Goal: Transaction & Acquisition: Purchase product/service

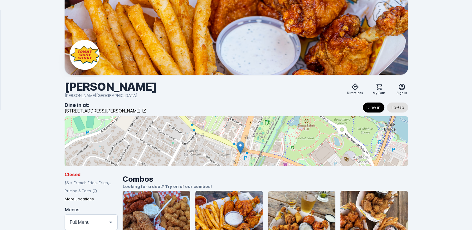
click at [223, 137] on div at bounding box center [236, 141] width 343 height 50
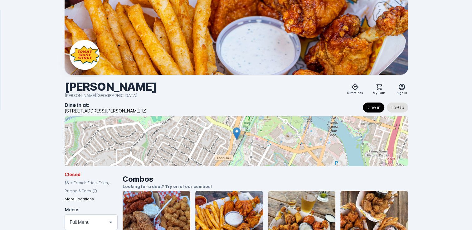
drag, startPoint x: 242, startPoint y: 152, endPoint x: 244, endPoint y: 145, distance: 7.9
click at [244, 145] on div at bounding box center [236, 141] width 343 height 50
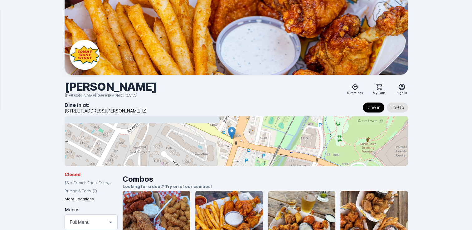
drag, startPoint x: 240, startPoint y: 135, endPoint x: 270, endPoint y: 168, distance: 44.4
click at [270, 168] on div "Dine in at: [STREET_ADDRESS][PERSON_NAME] Dine in To-Go" at bounding box center [236, 134] width 343 height 70
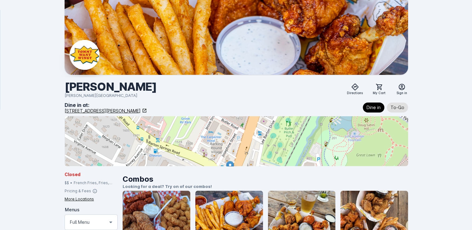
drag, startPoint x: 287, startPoint y: 129, endPoint x: 285, endPoint y: 163, distance: 34.3
click at [285, 163] on div at bounding box center [236, 141] width 343 height 50
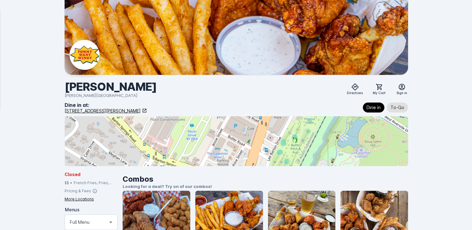
drag, startPoint x: 272, startPoint y: 138, endPoint x: 267, endPoint y: 153, distance: 15.7
click at [267, 153] on div at bounding box center [236, 141] width 343 height 50
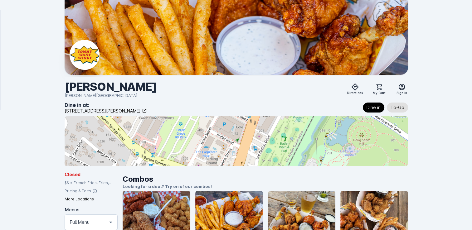
click at [256, 165] on div at bounding box center [236, 141] width 343 height 50
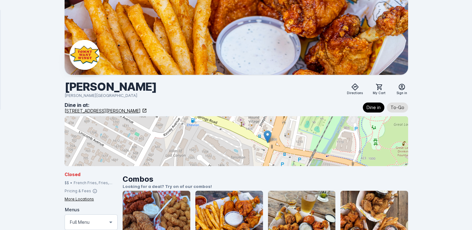
drag, startPoint x: 284, startPoint y: 146, endPoint x: 319, endPoint y: 102, distance: 55.5
click at [319, 102] on div "Dine in at: [STREET_ADDRESS][PERSON_NAME] Dine in To-Go" at bounding box center [236, 133] width 343 height 65
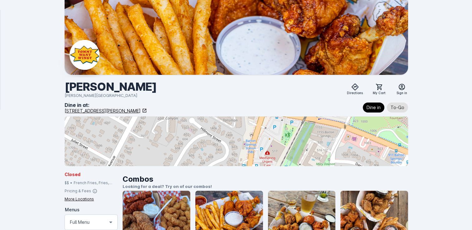
drag, startPoint x: 308, startPoint y: 147, endPoint x: 301, endPoint y: 109, distance: 37.9
click at [301, 109] on div "Dine in at: [STREET_ADDRESS][PERSON_NAME] Dine in To-Go" at bounding box center [236, 133] width 343 height 65
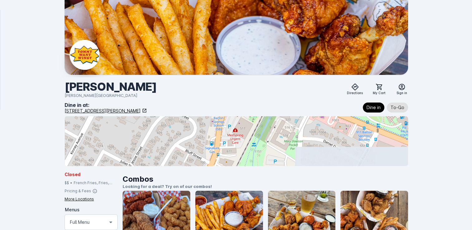
drag, startPoint x: 290, startPoint y: 146, endPoint x: 255, endPoint y: 123, distance: 41.4
click at [256, 123] on div at bounding box center [236, 141] width 343 height 50
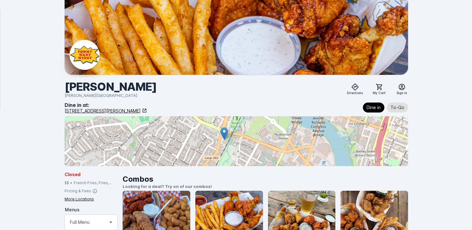
drag, startPoint x: 334, startPoint y: 141, endPoint x: 288, endPoint y: 148, distance: 47.3
click at [288, 148] on div at bounding box center [236, 141] width 343 height 50
